Goal: Book appointment/travel/reservation

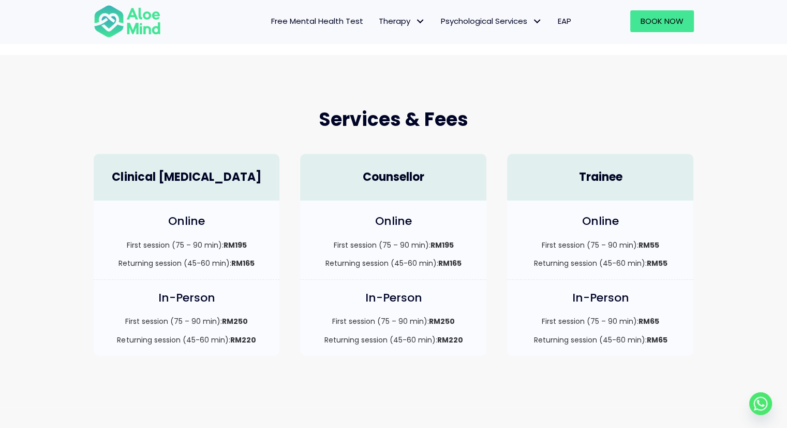
scroll to position [207, 0]
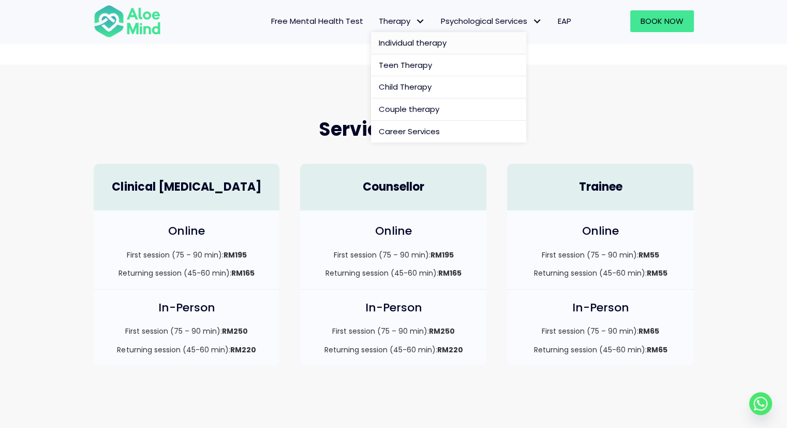
click at [408, 43] on span "Individual therapy" at bounding box center [413, 42] width 68 height 11
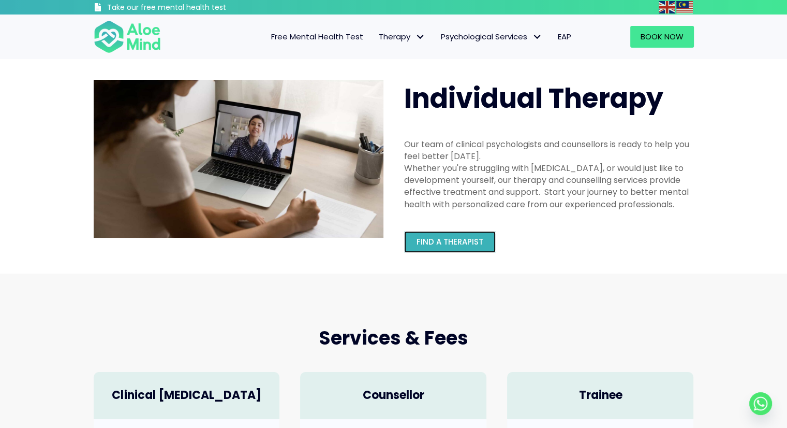
click at [454, 239] on span "Find a therapist" at bounding box center [450, 241] width 67 height 11
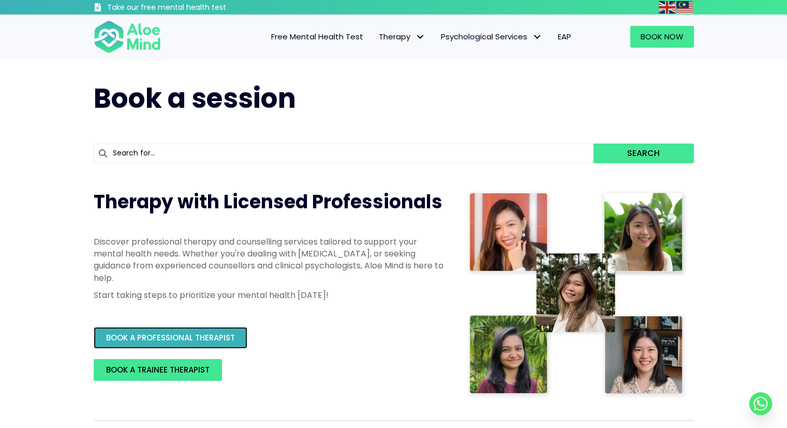
click at [218, 340] on span "BOOK A PROFESSIONAL THERAPIST" at bounding box center [170, 337] width 129 height 11
